Goal: Task Accomplishment & Management: Use online tool/utility

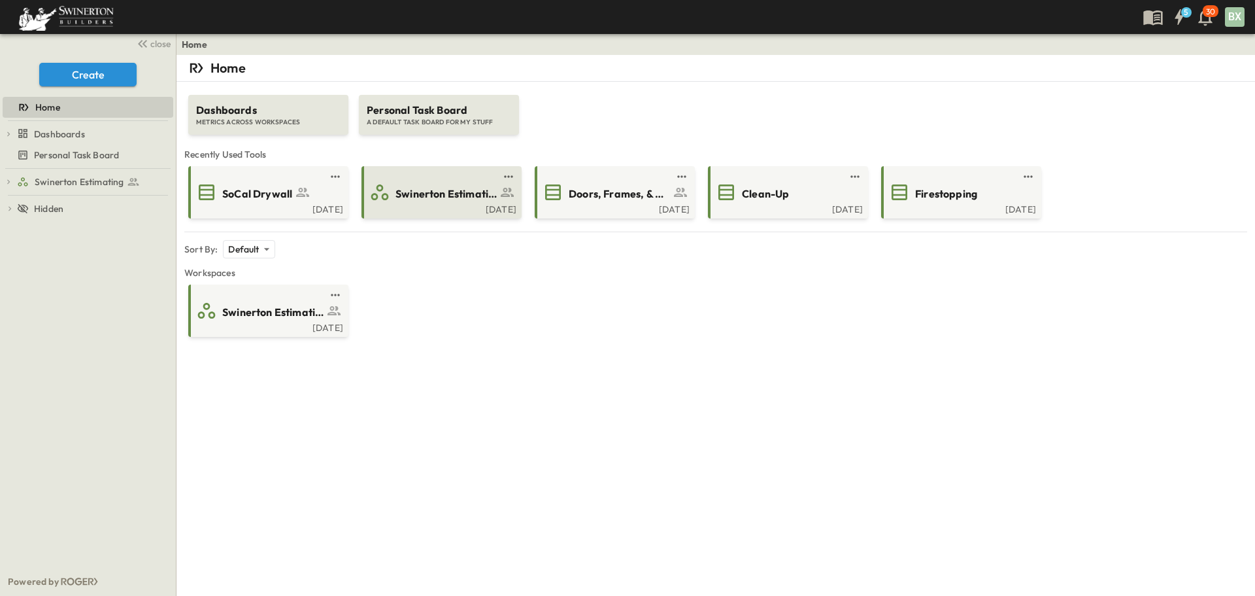
click at [458, 197] on span "Swinerton Estimating" at bounding box center [446, 193] width 101 height 15
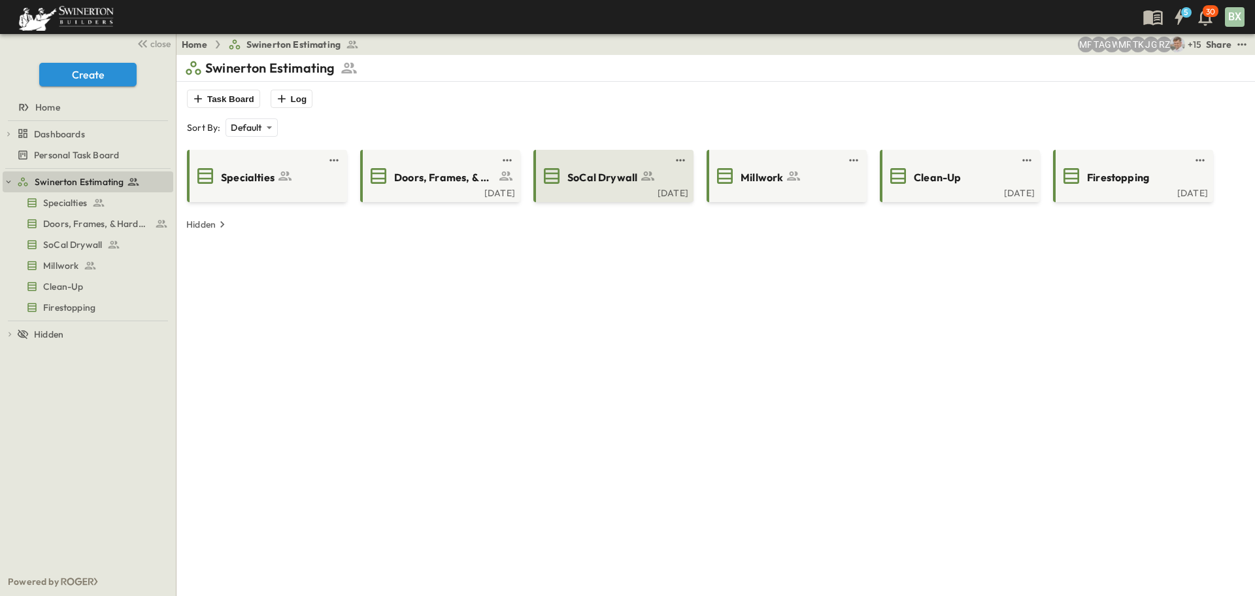
click at [612, 178] on span "SoCal Drywall" at bounding box center [603, 177] width 70 height 15
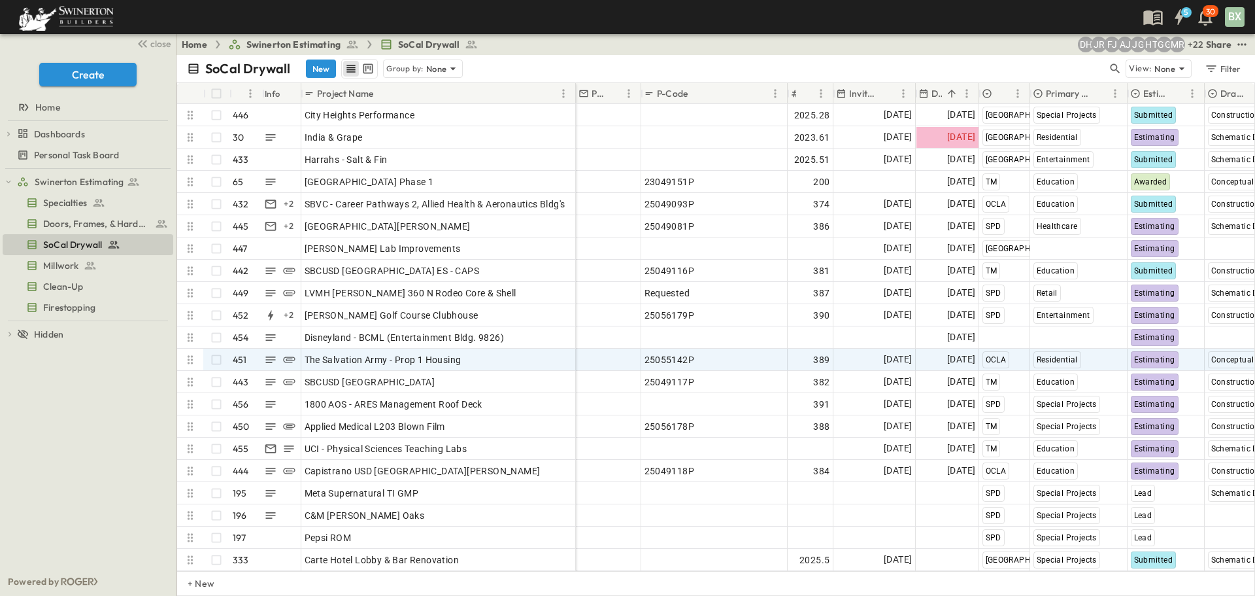
scroll to position [9615, 0]
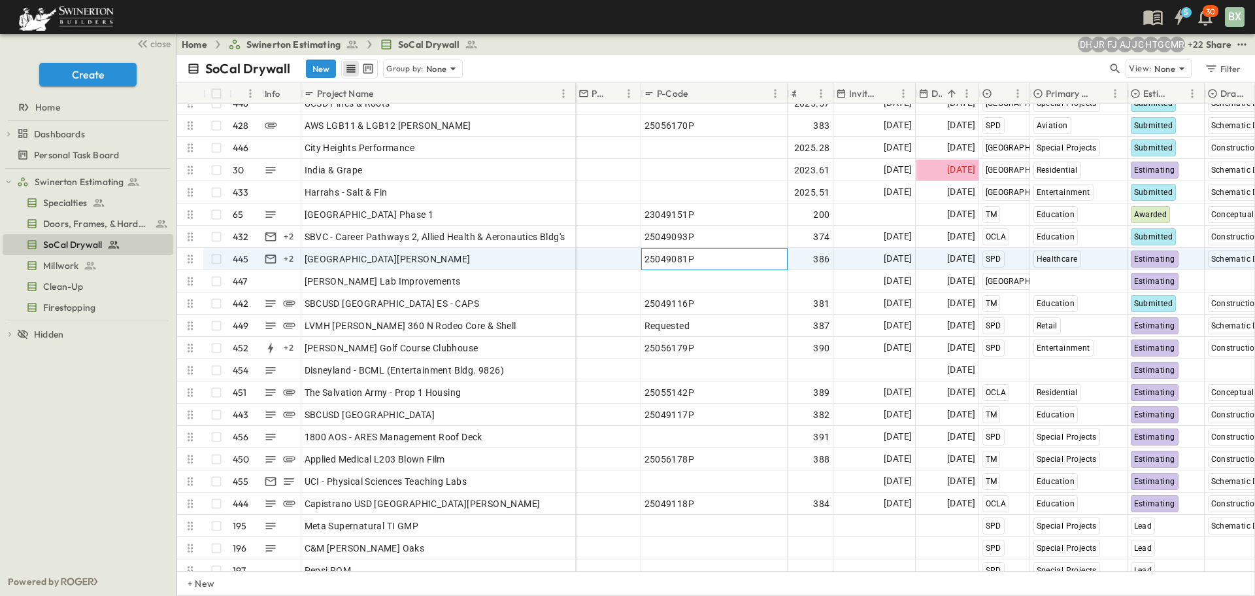
click at [688, 263] on span "25049081P" at bounding box center [670, 258] width 50 height 13
drag, startPoint x: 705, startPoint y: 256, endPoint x: 624, endPoint y: 258, distance: 81.1
click at [624, 258] on div "Add Project Manager ********* 386 [DATE] [DATE] SPD Healthcare Estimating Schem…" at bounding box center [1003, 259] width 855 height 22
click at [608, 262] on span "Add Project Manager" at bounding box center [624, 258] width 91 height 13
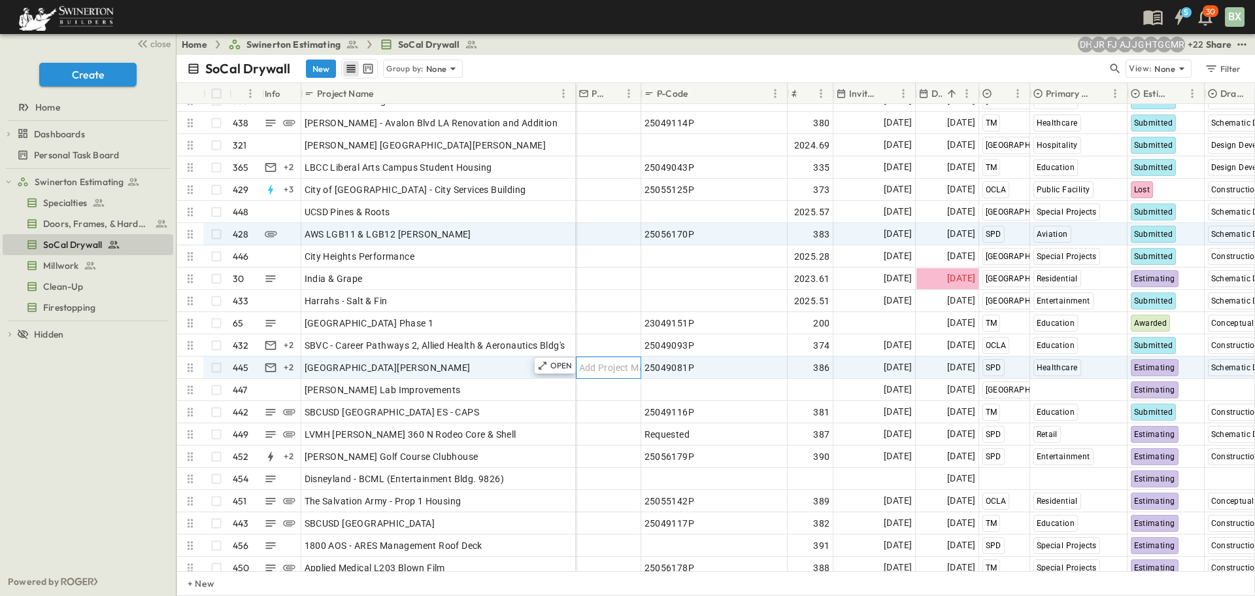
scroll to position [9484, 0]
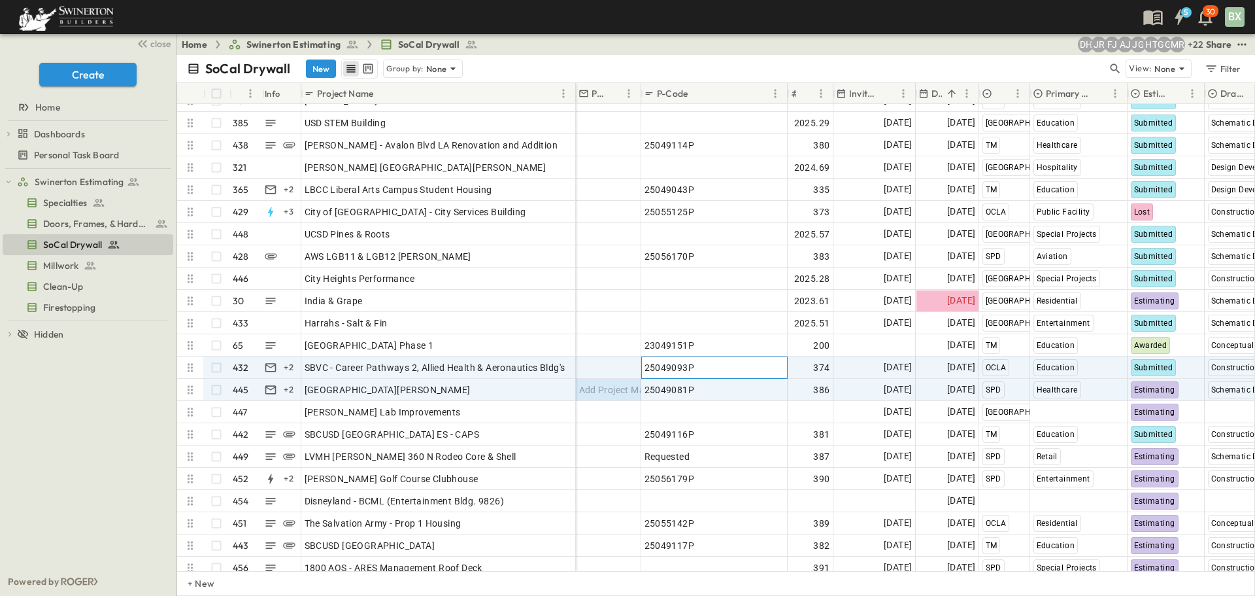
click at [696, 363] on div "25049093P" at bounding box center [715, 367] width 140 height 18
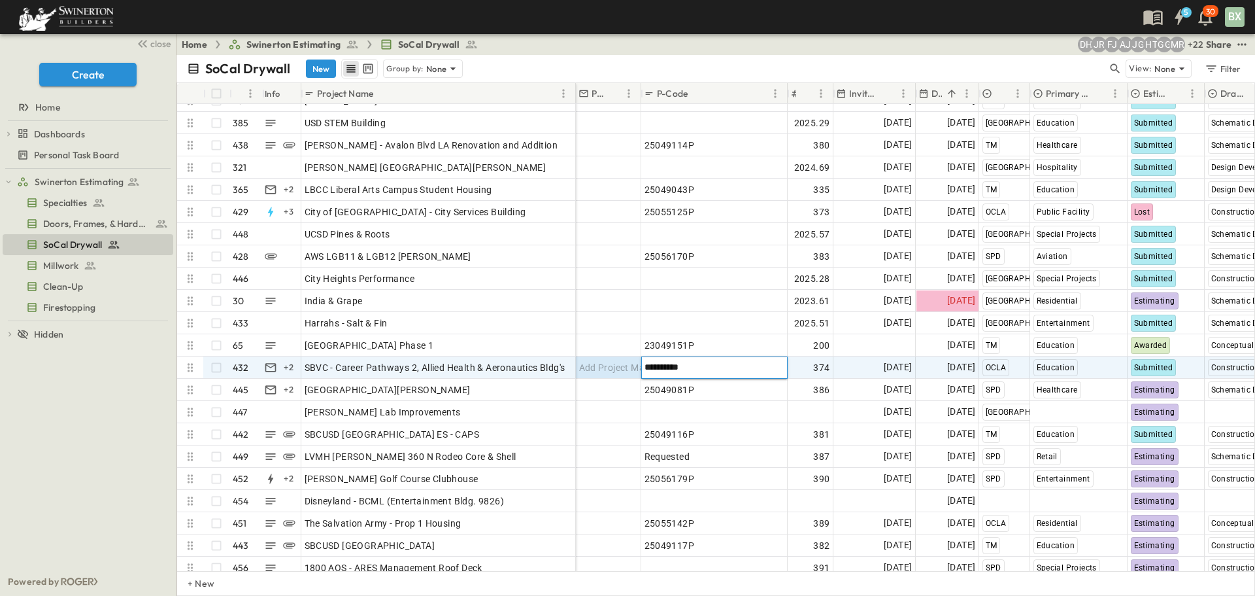
drag, startPoint x: 704, startPoint y: 366, endPoint x: 623, endPoint y: 362, distance: 80.5
click at [623, 362] on div "Add Project Manager ********* 374 [DATE] [DATE] OCLA Education Submitted Constr…" at bounding box center [1003, 367] width 855 height 22
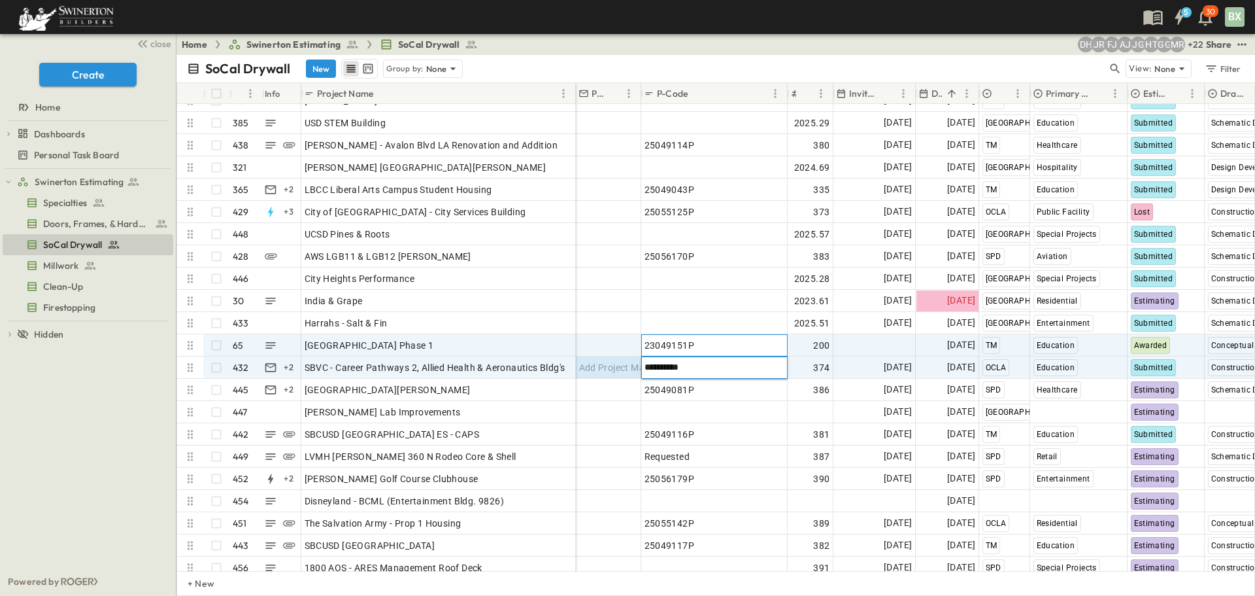
click at [750, 349] on div "23049151P" at bounding box center [715, 345] width 140 height 18
